Goal: Task Accomplishment & Management: Use online tool/utility

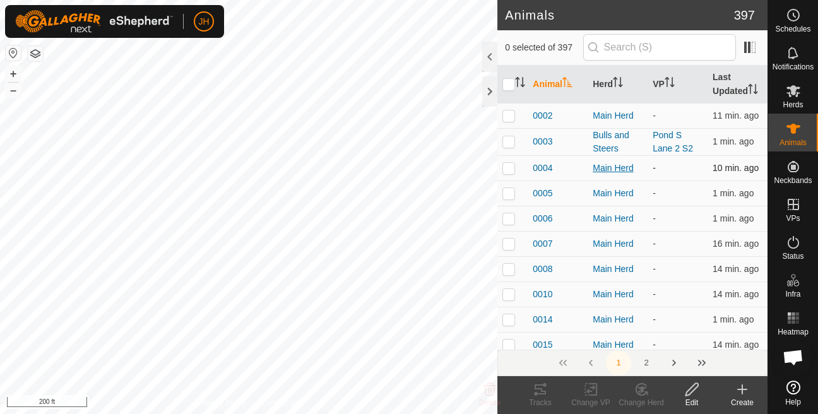
click at [614, 175] on div "Main Herd" at bounding box center [617, 168] width 50 height 13
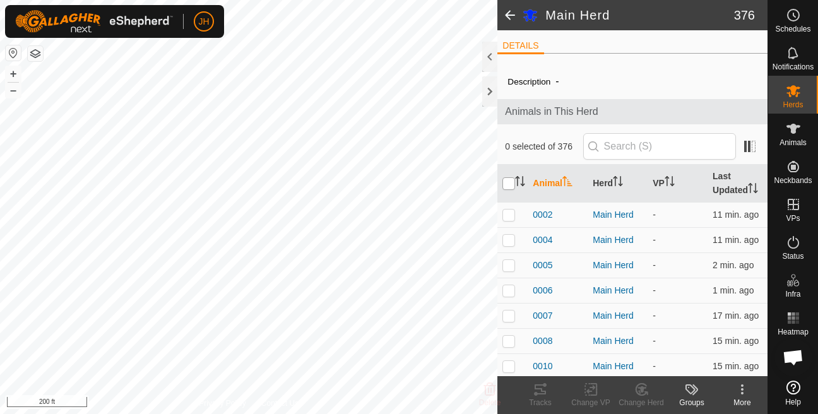
click at [510, 190] on input "checkbox" at bounding box center [508, 183] width 13 height 13
checkbox input "true"
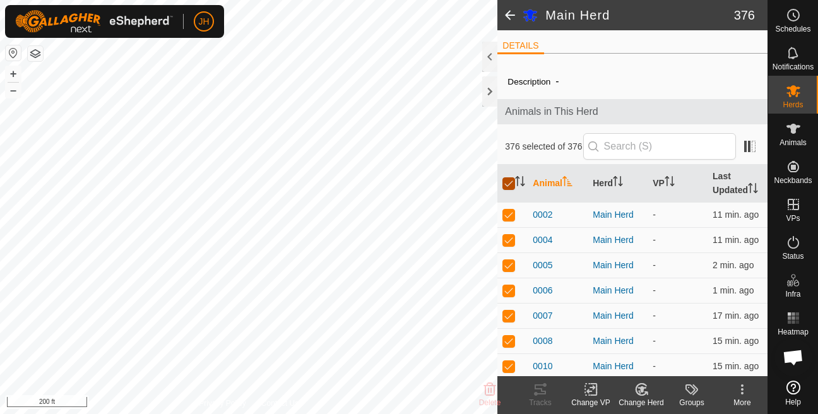
checkbox input "true"
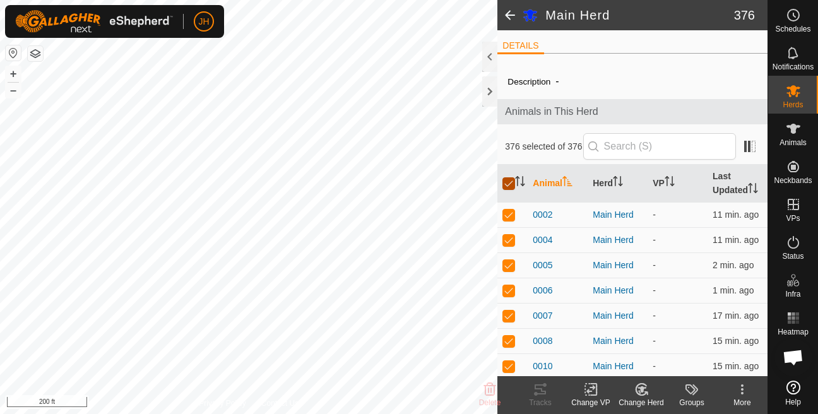
checkbox input "true"
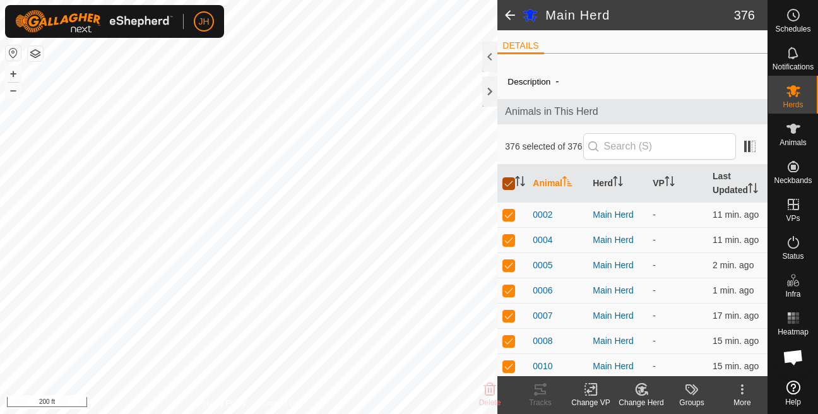
checkbox input "true"
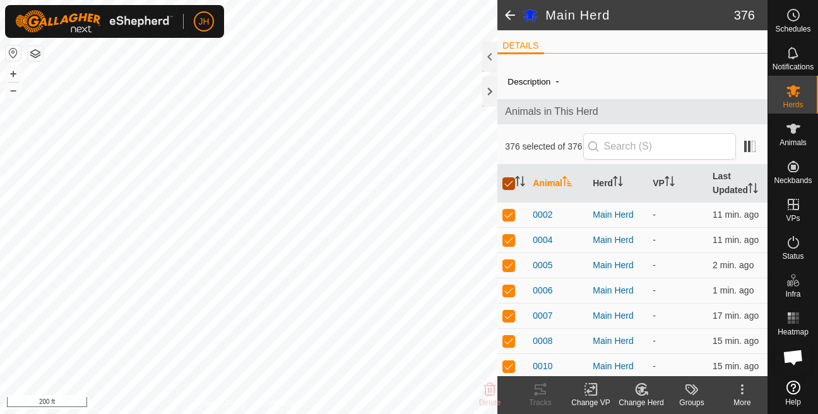
checkbox input "true"
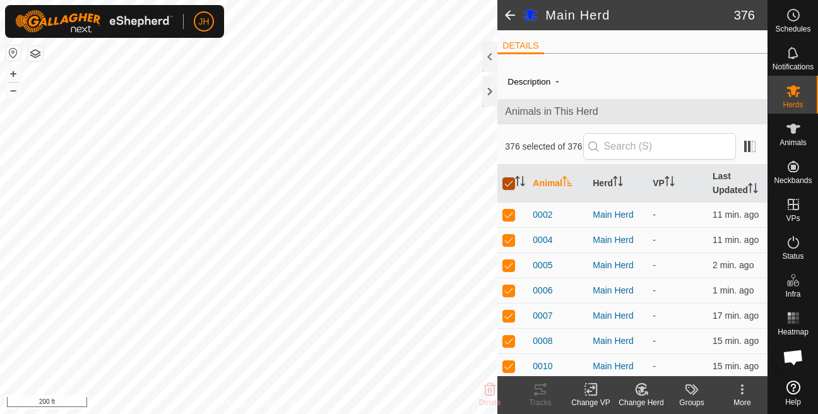
checkbox input "true"
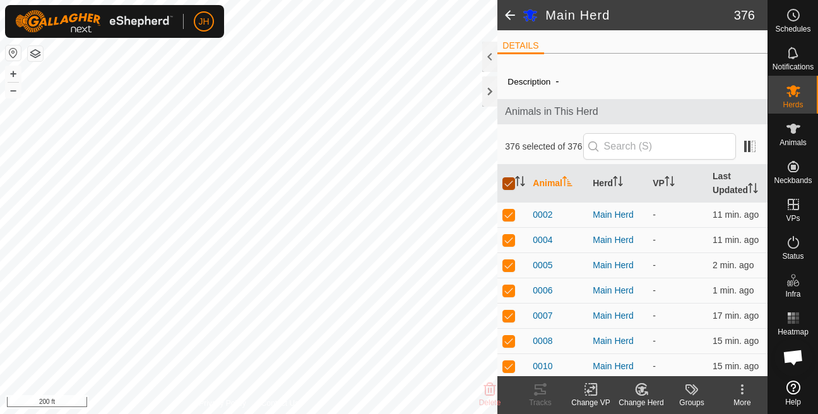
checkbox input "true"
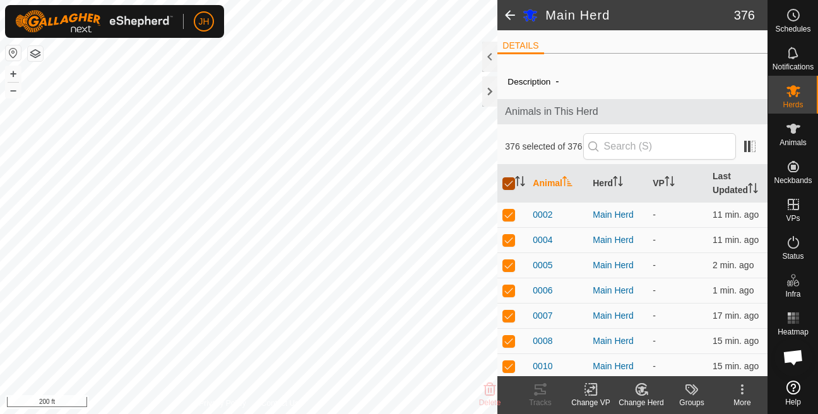
checkbox input "true"
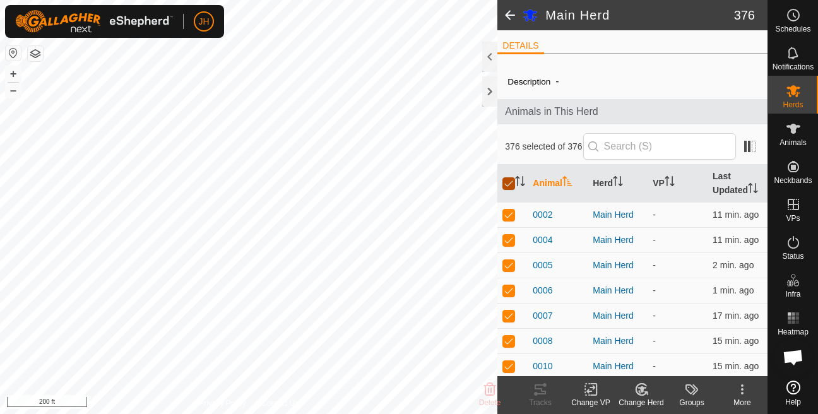
checkbox input "true"
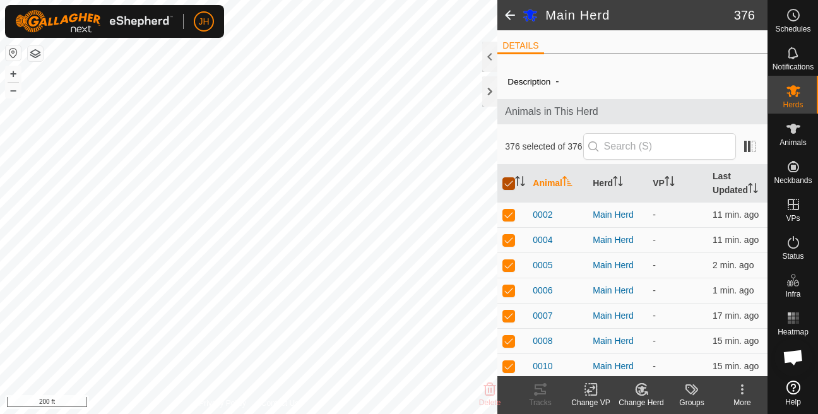
checkbox input "true"
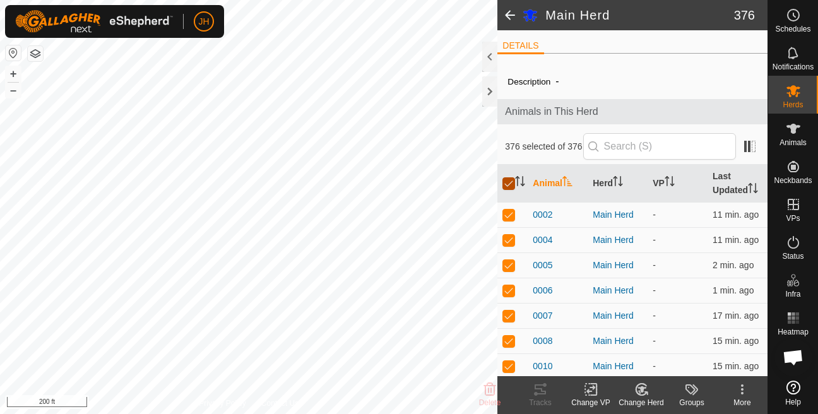
checkbox input "true"
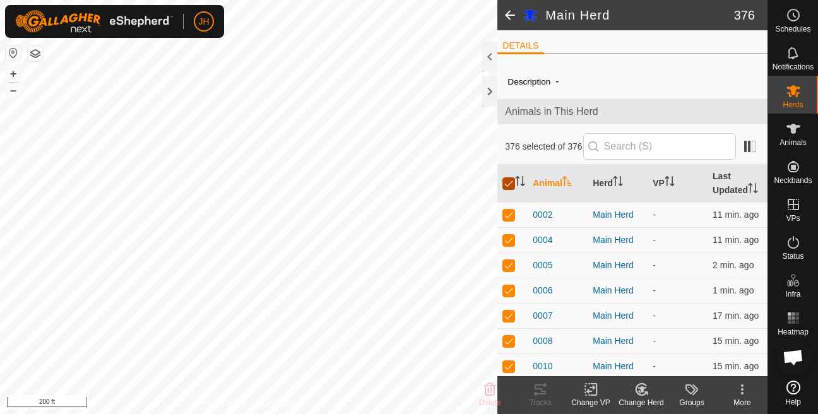
checkbox input "true"
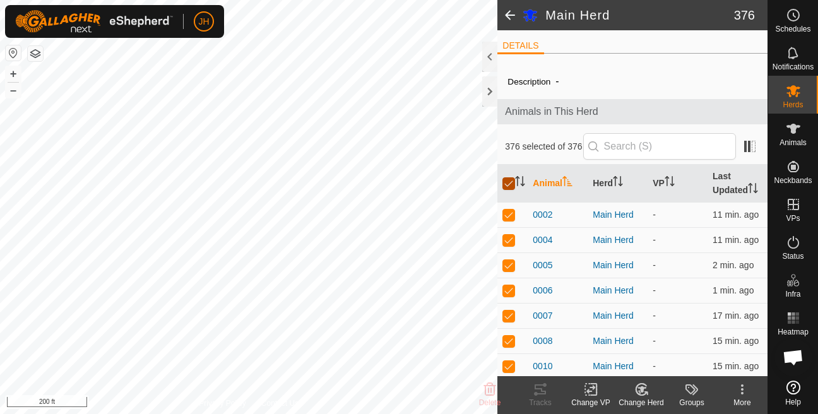
checkbox input "true"
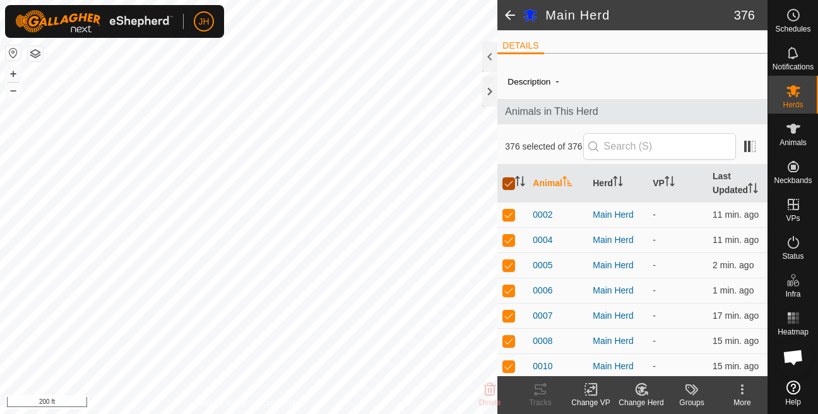
checkbox input "true"
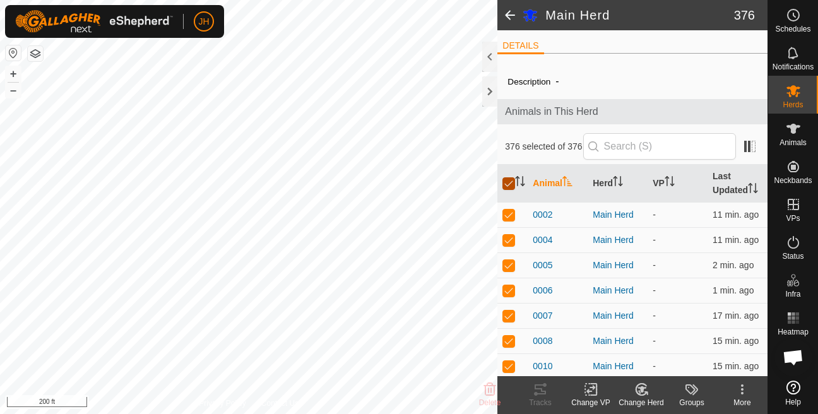
checkbox input "true"
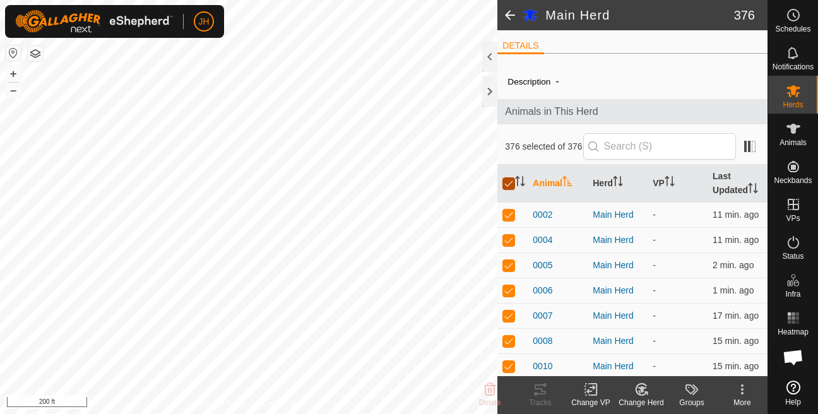
checkbox input "true"
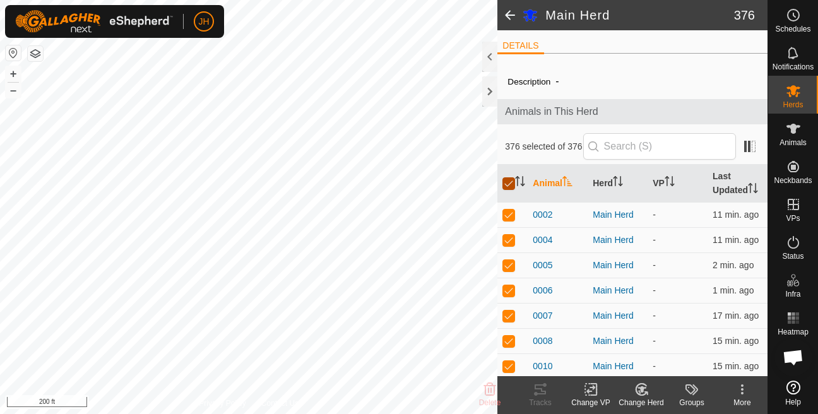
checkbox input "true"
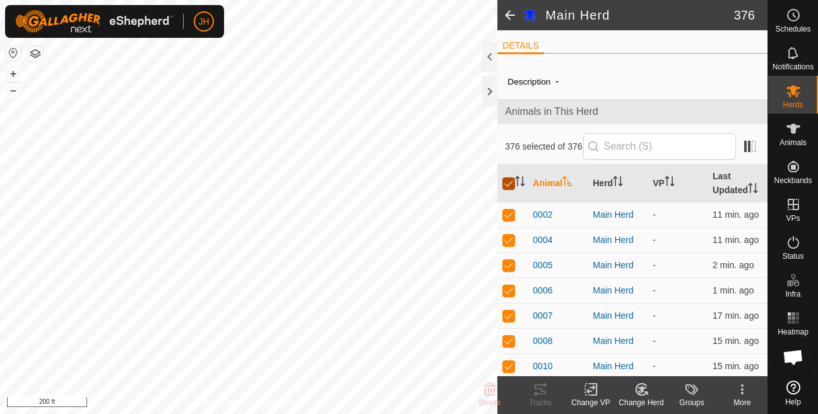
checkbox input "true"
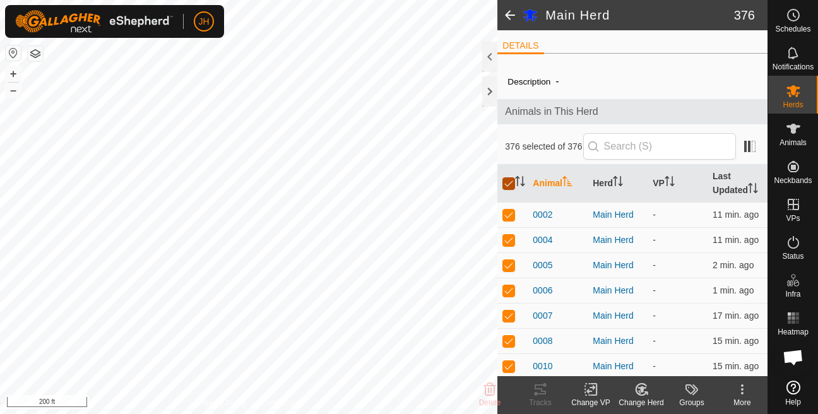
checkbox input "true"
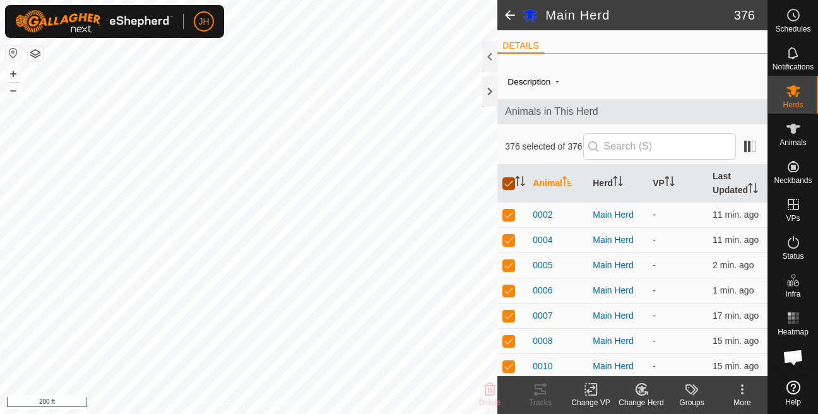
checkbox input "true"
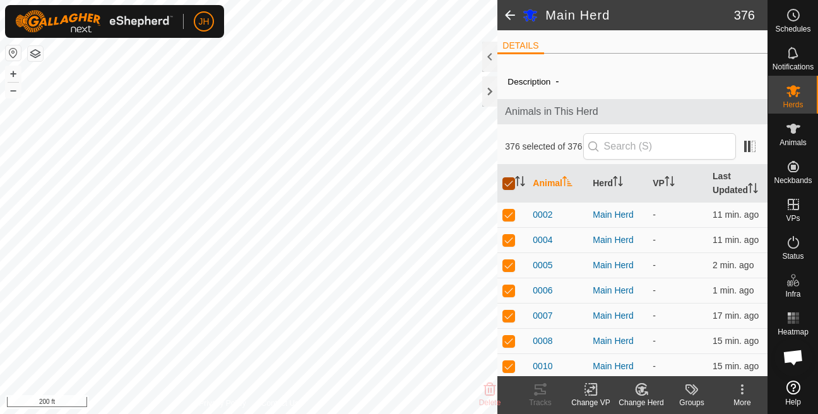
checkbox input "true"
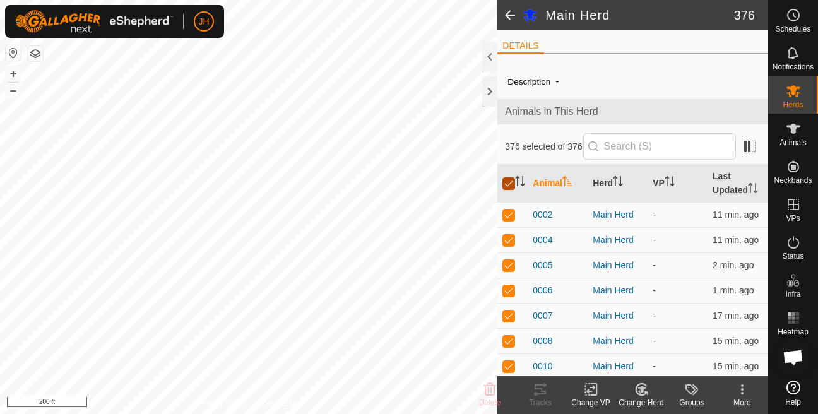
checkbox input "true"
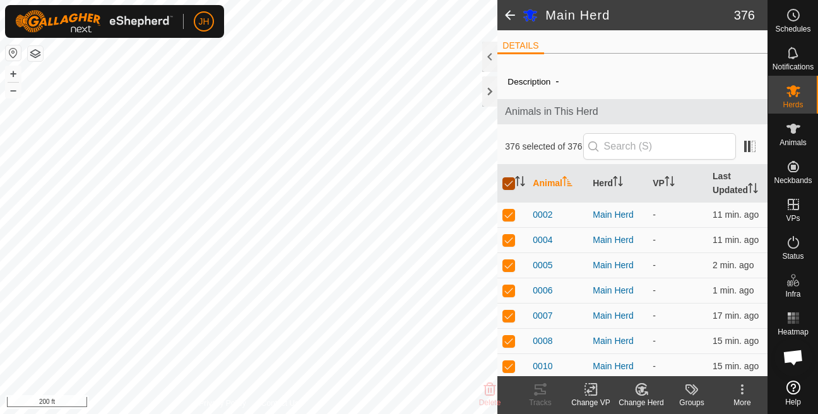
checkbox input "true"
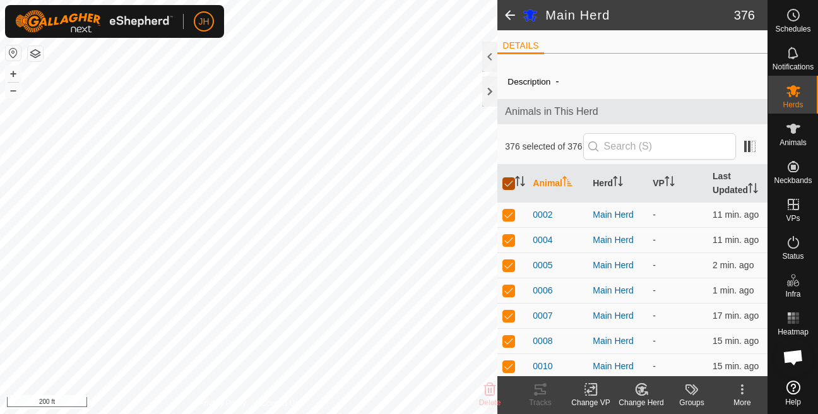
checkbox input "true"
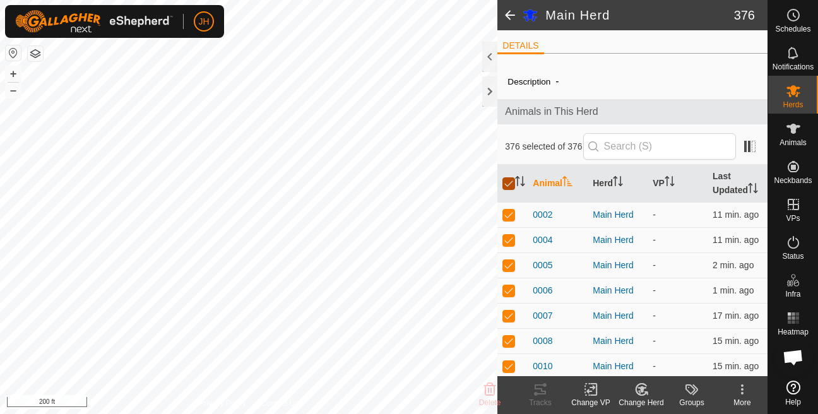
checkbox input "true"
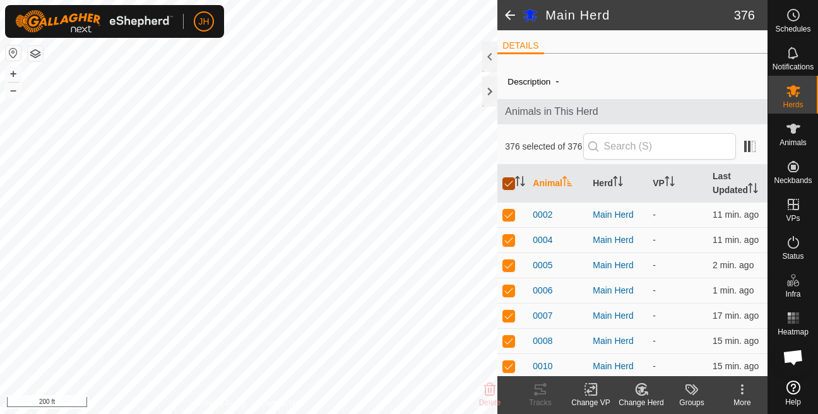
checkbox input "true"
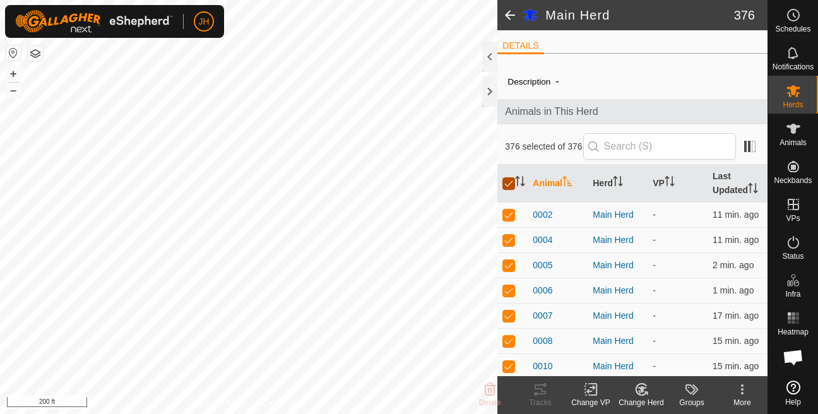
checkbox input "true"
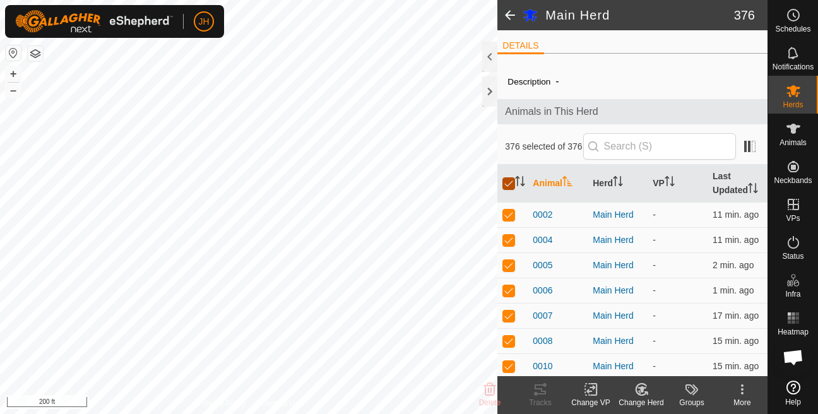
checkbox input "true"
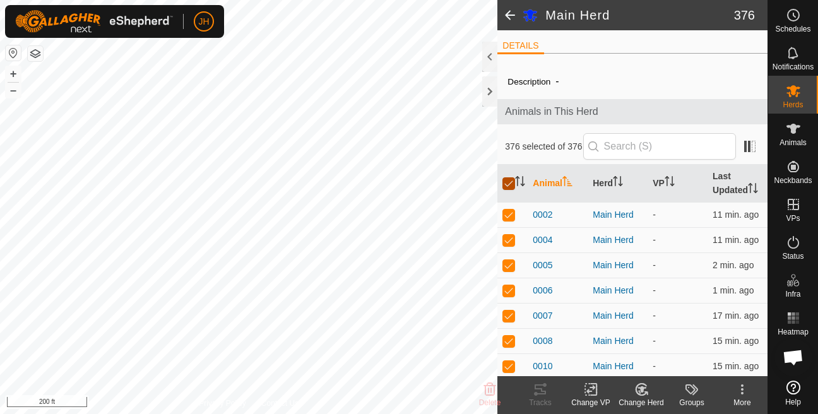
checkbox input "true"
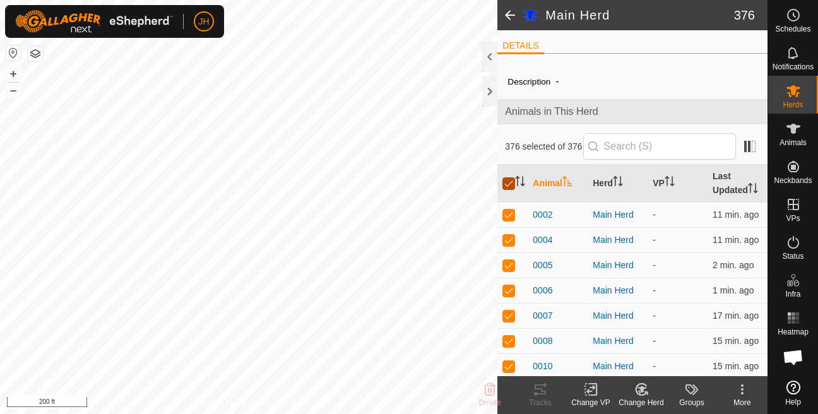
checkbox input "true"
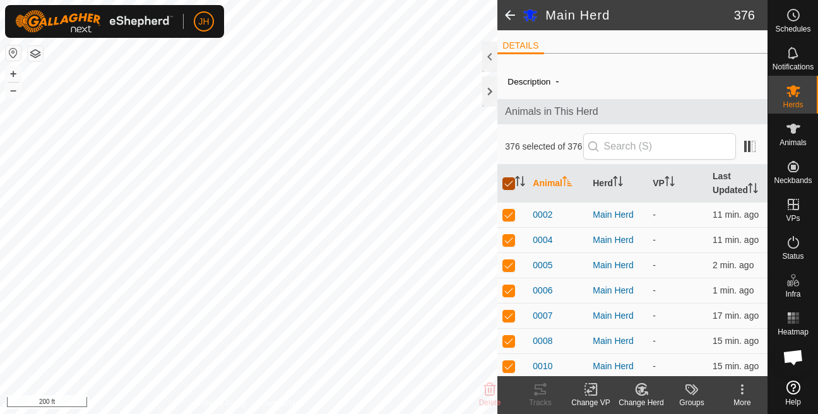
checkbox input "true"
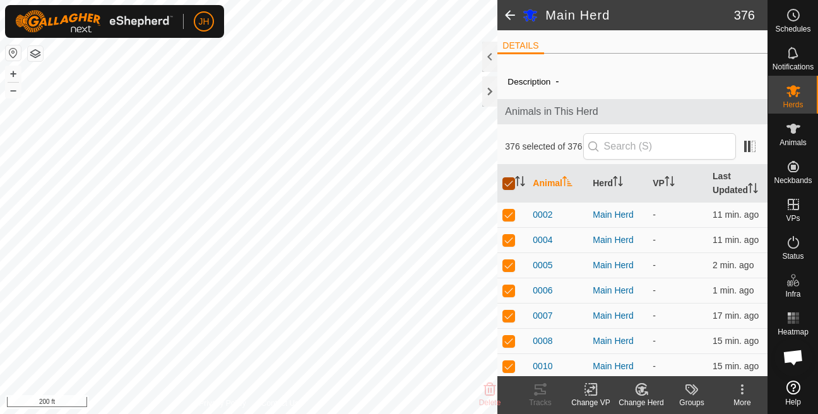
checkbox input "true"
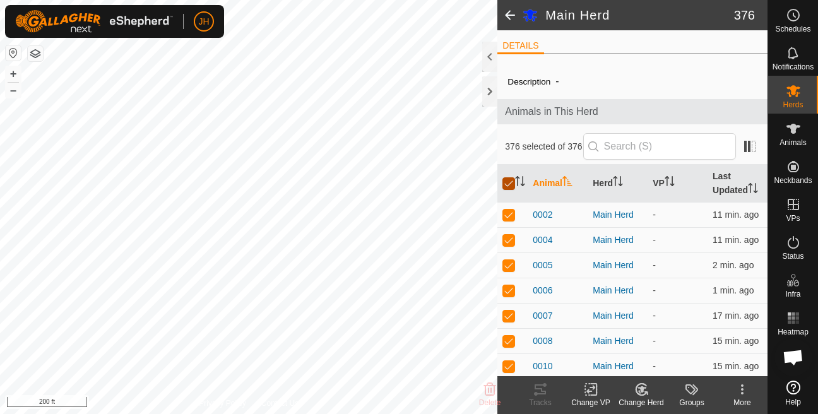
checkbox input "true"
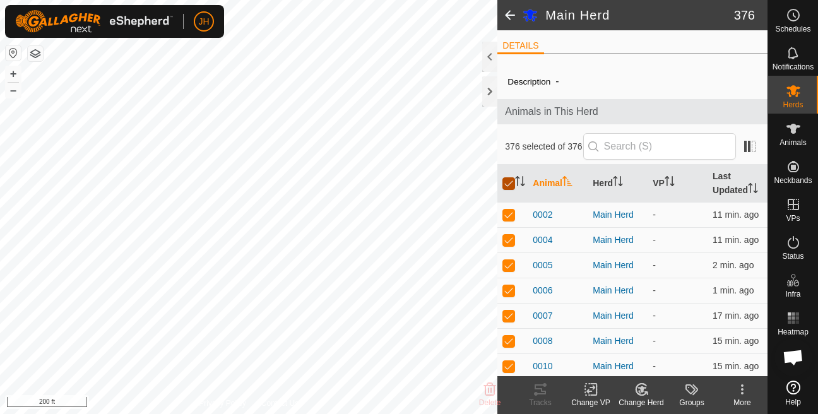
checkbox input "true"
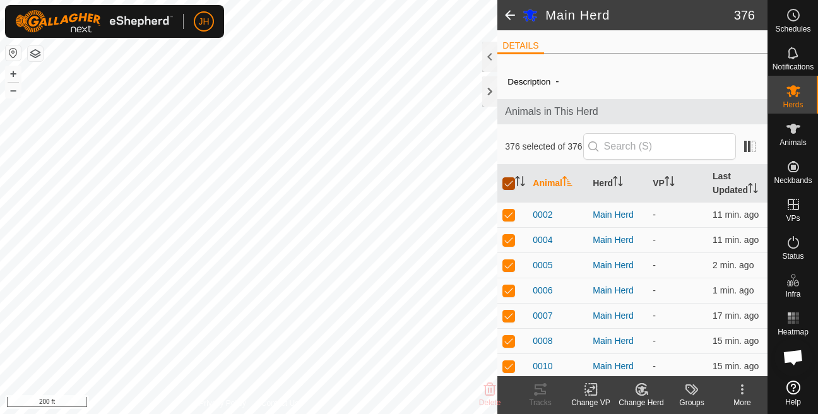
checkbox input "true"
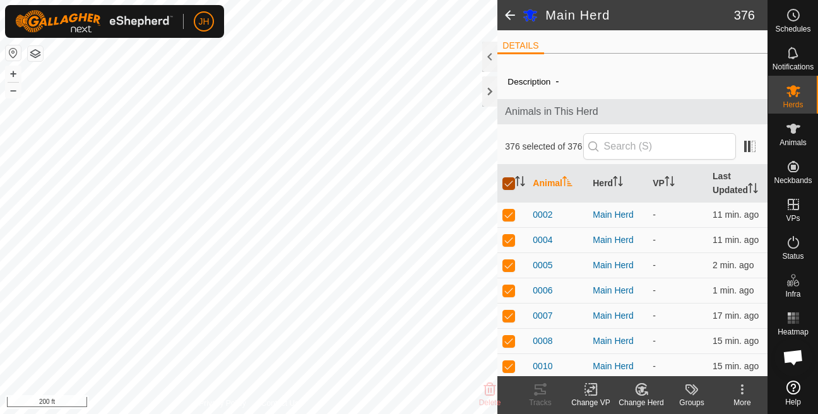
checkbox input "true"
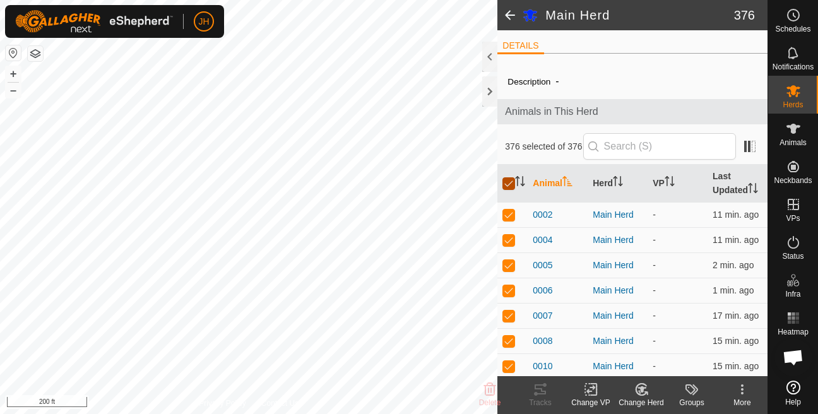
checkbox input "true"
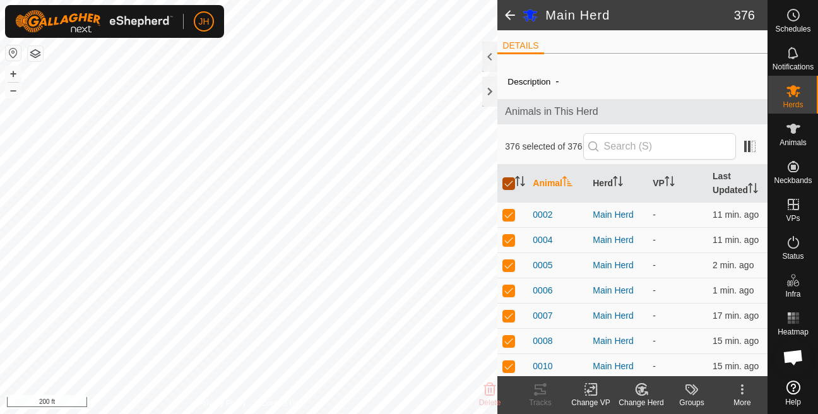
checkbox input "true"
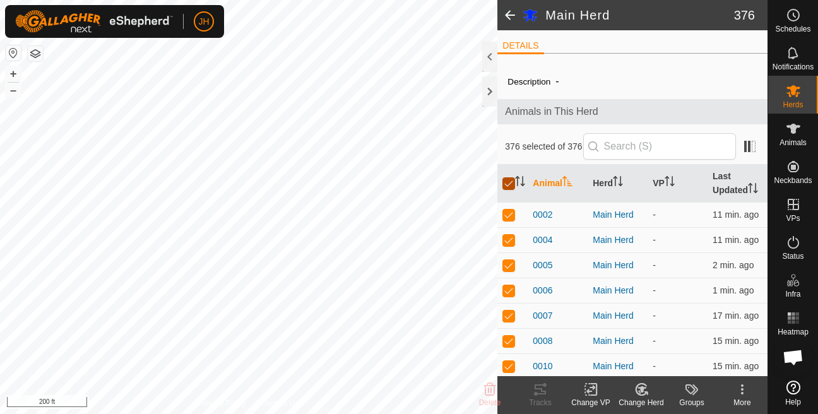
checkbox input "true"
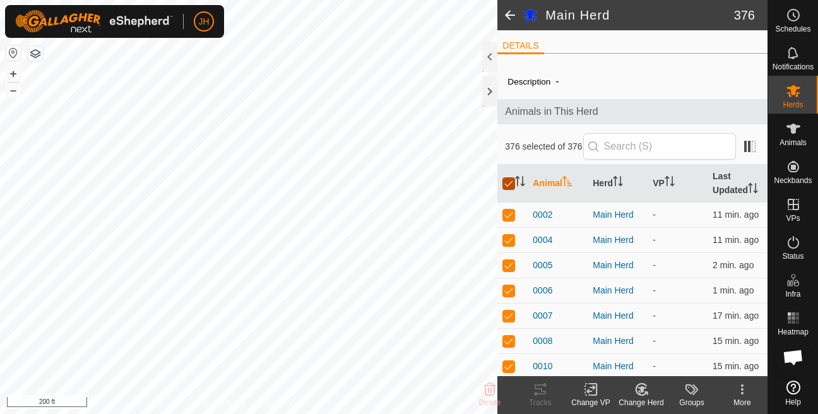
checkbox input "true"
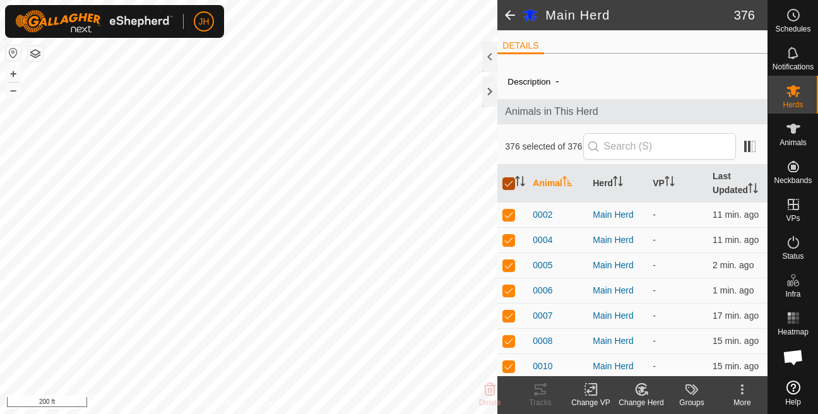
checkbox input "true"
click at [587, 408] on div "Change VP" at bounding box center [590, 395] width 50 height 38
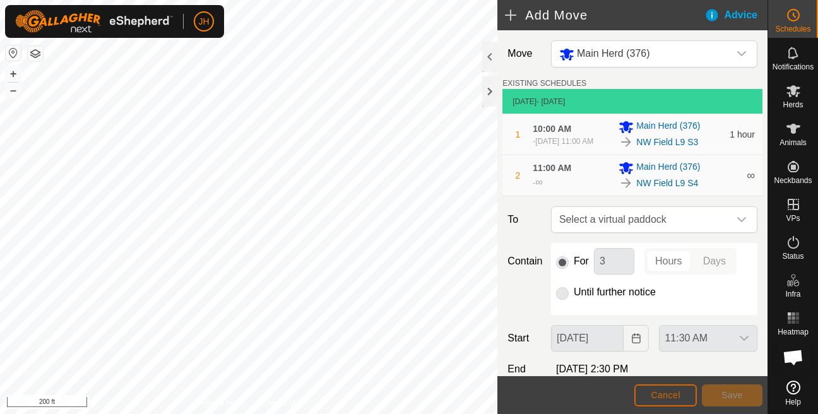
click at [657, 404] on button "Cancel" at bounding box center [665, 395] width 62 height 22
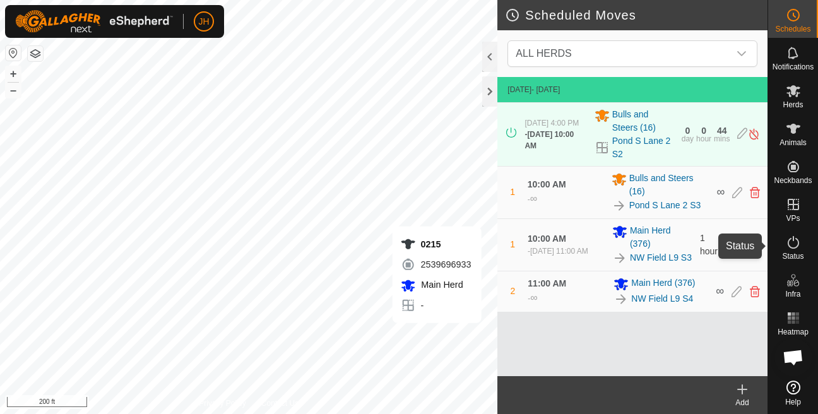
click at [800, 244] on icon at bounding box center [792, 242] width 15 height 15
